Goal: Transaction & Acquisition: Purchase product/service

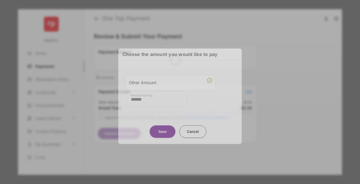
type input "******"
click at [163, 127] on button "Save" at bounding box center [163, 131] width 26 height 12
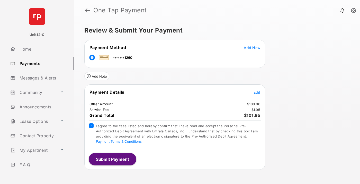
click at [112, 159] on button "Submit Payment" at bounding box center [113, 159] width 48 height 12
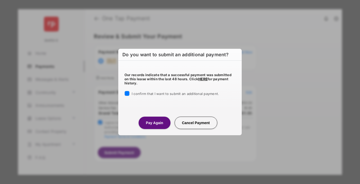
click at [154, 122] on button "Pay Again" at bounding box center [155, 122] width 32 height 12
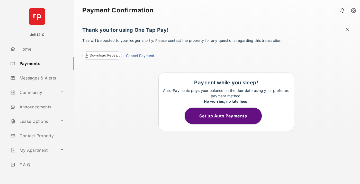
click at [348, 30] on span at bounding box center [347, 30] width 5 height 6
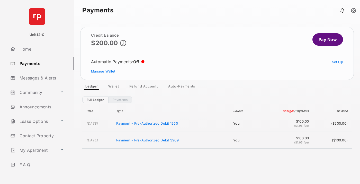
click at [103, 71] on link "Manage Wallet" at bounding box center [103, 71] width 24 height 4
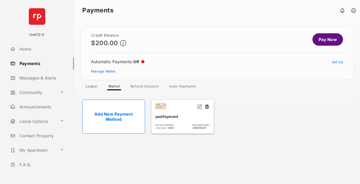
click at [207, 107] on button at bounding box center [207, 107] width 5 height 6
